Goal: Information Seeking & Learning: Compare options

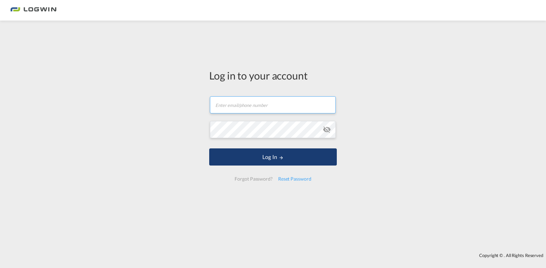
type input "[PERSON_NAME][EMAIL_ADDRESS][PERSON_NAME][DOMAIN_NAME]"
click at [287, 154] on button "Log In" at bounding box center [273, 157] width 128 height 17
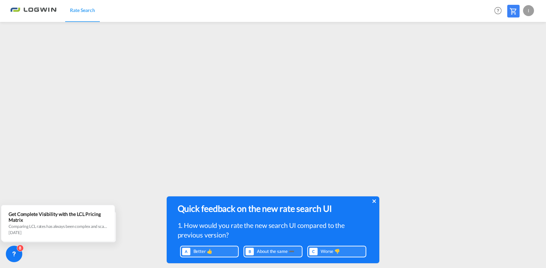
click at [375, 201] on icon at bounding box center [373, 201] width 3 height 3
